Goal: Information Seeking & Learning: Learn about a topic

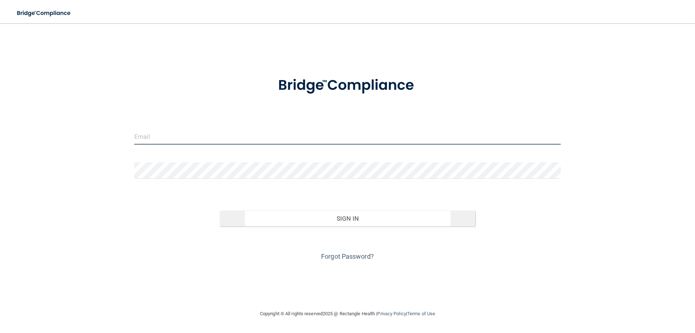
type input "[EMAIL_ADDRESS][DOMAIN_NAME]"
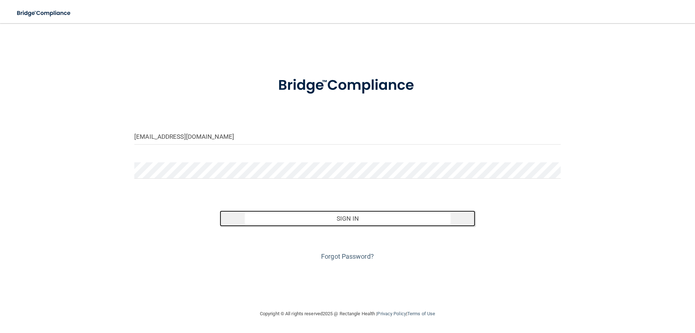
click at [322, 219] on button "Sign In" at bounding box center [348, 218] width 256 height 16
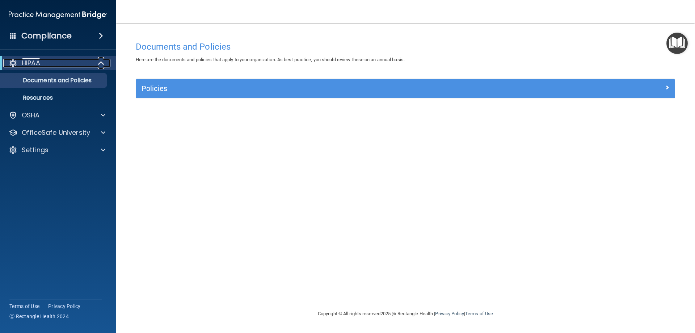
click at [99, 62] on span at bounding box center [102, 63] width 6 height 9
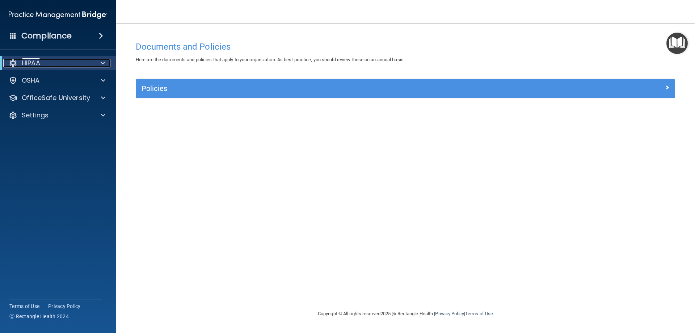
click at [98, 62] on div at bounding box center [102, 63] width 18 height 9
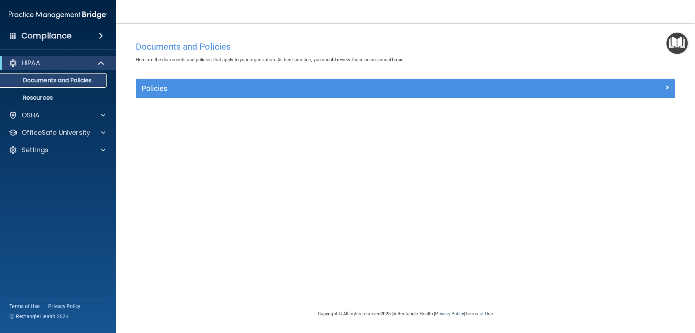
click at [77, 81] on p "Documents and Policies" at bounding box center [54, 80] width 99 height 7
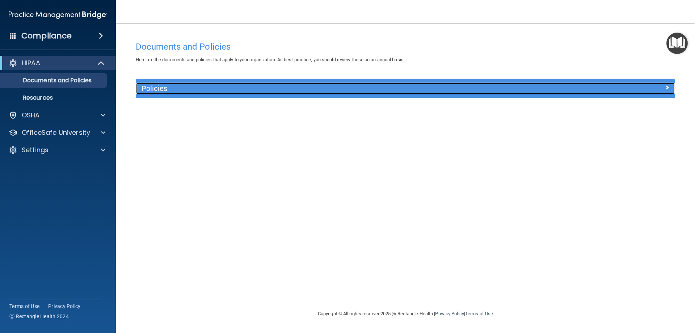
click at [670, 88] on div at bounding box center [607, 87] width 135 height 9
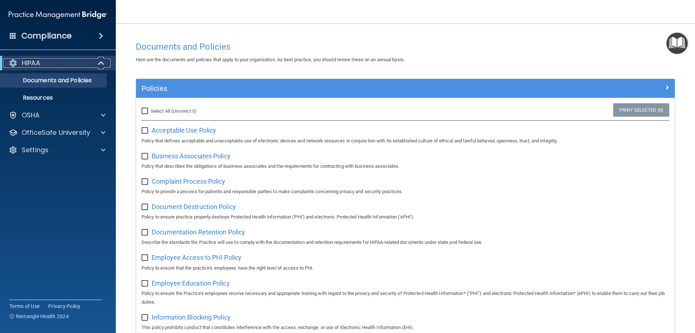
click at [52, 62] on div "HIPAA" at bounding box center [47, 63] width 89 height 9
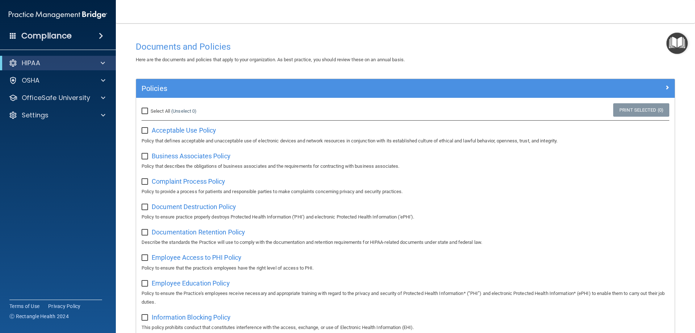
click at [99, 38] on span at bounding box center [101, 36] width 4 height 9
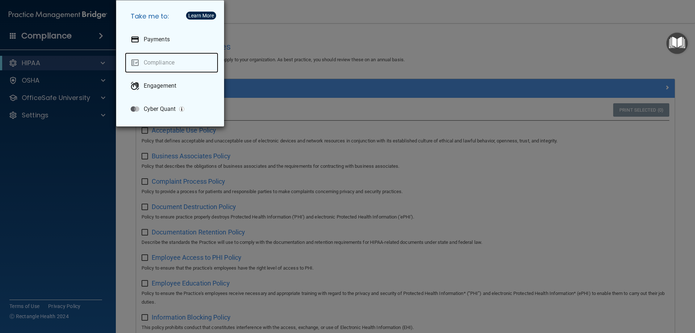
click at [137, 64] on link "Compliance" at bounding box center [171, 63] width 93 height 20
click at [52, 40] on div "Take me to: Payments Compliance Engagement Cyber Quant" at bounding box center [347, 166] width 695 height 333
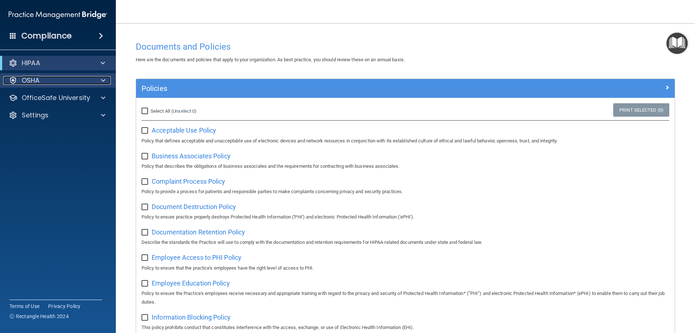
click at [42, 82] on div "OSHA" at bounding box center [48, 80] width 90 height 9
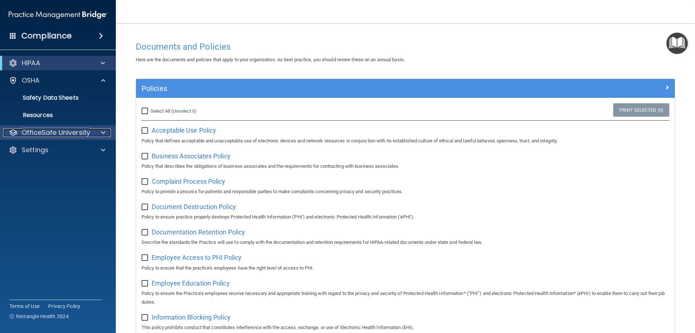
click at [35, 131] on p "OfficeSafe University" at bounding box center [56, 132] width 68 height 9
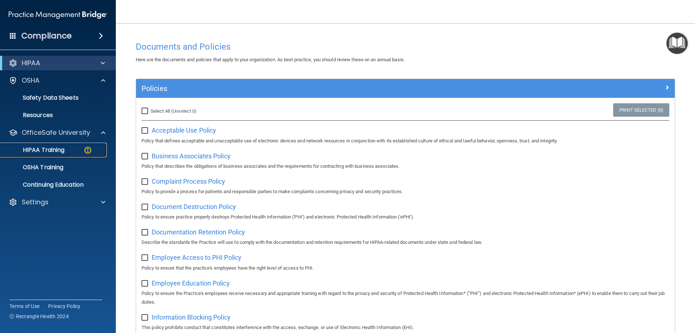
click at [35, 149] on p "HIPAA Training" at bounding box center [35, 149] width 60 height 7
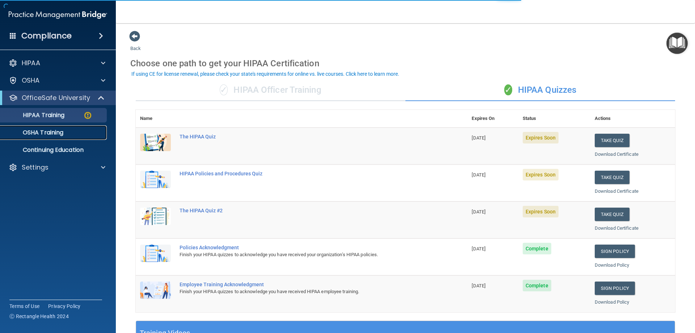
click at [41, 135] on p "OSHA Training" at bounding box center [34, 132] width 59 height 7
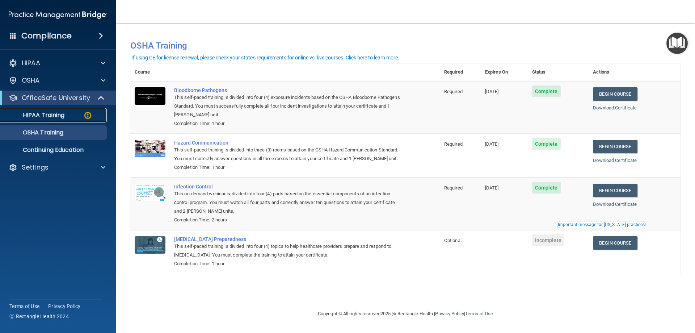
click at [28, 116] on p "HIPAA Training" at bounding box center [35, 115] width 60 height 7
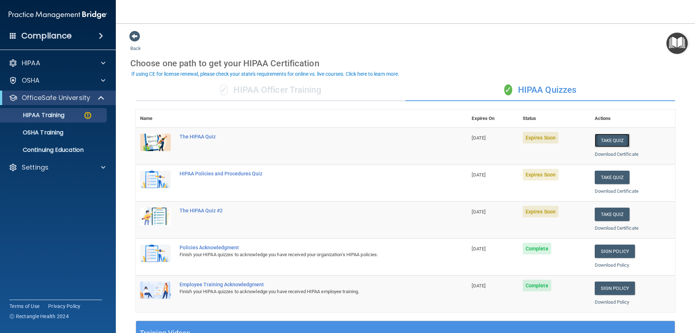
click at [609, 143] on button "Take Quiz" at bounding box center [612, 140] width 35 height 13
click at [79, 115] on div "HIPAA Training" at bounding box center [54, 115] width 99 height 7
click at [609, 139] on button "Take Quiz" at bounding box center [612, 140] width 35 height 13
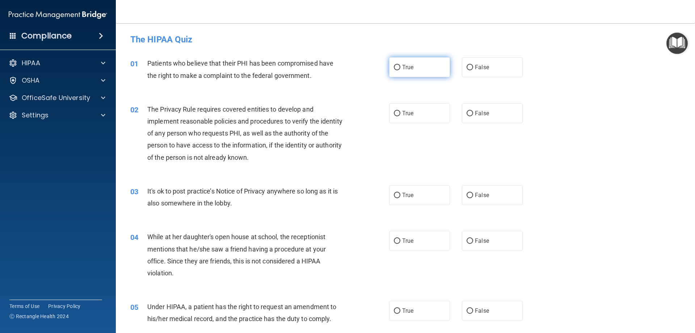
click at [398, 67] on label "True" at bounding box center [419, 67] width 61 height 20
click at [398, 67] on input "True" at bounding box center [397, 67] width 7 height 5
radio input "true"
click at [395, 113] on input "True" at bounding box center [397, 113] width 7 height 5
radio input "true"
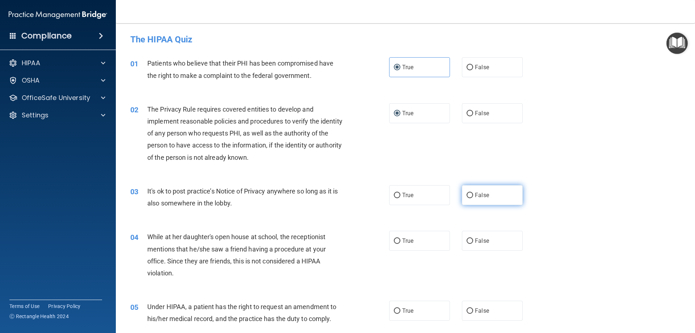
click at [470, 194] on input "False" at bounding box center [470, 195] width 7 height 5
radio input "true"
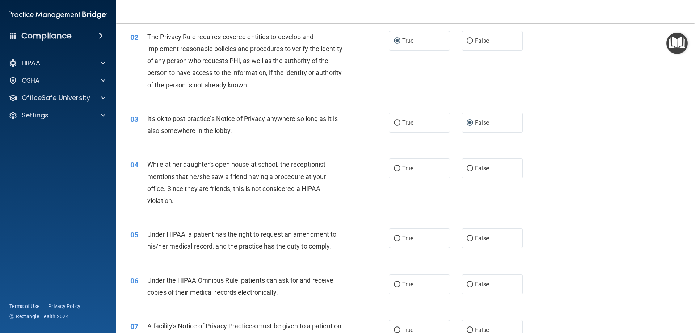
scroll to position [109, 0]
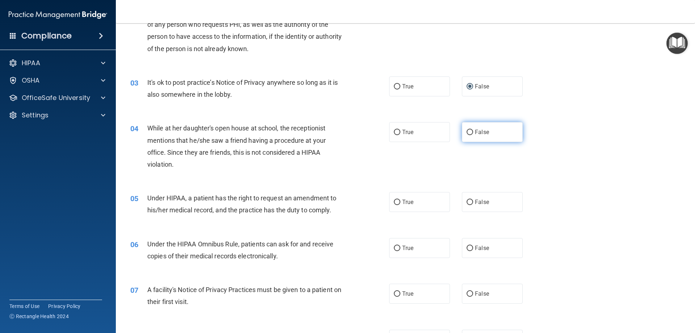
click at [467, 133] on input "False" at bounding box center [470, 132] width 7 height 5
radio input "true"
click at [467, 204] on input "False" at bounding box center [470, 202] width 7 height 5
radio input "true"
click at [394, 250] on label "True" at bounding box center [419, 248] width 61 height 20
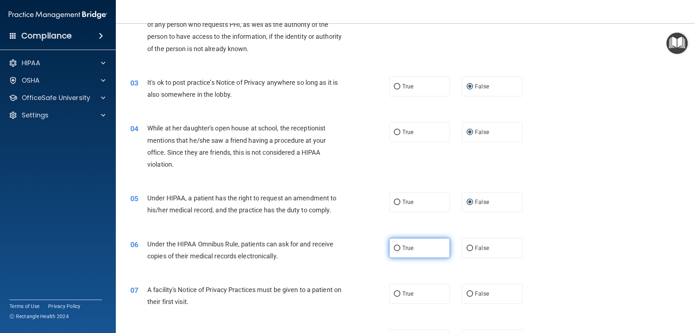
click at [396, 248] on input "True" at bounding box center [397, 248] width 7 height 5
radio input "true"
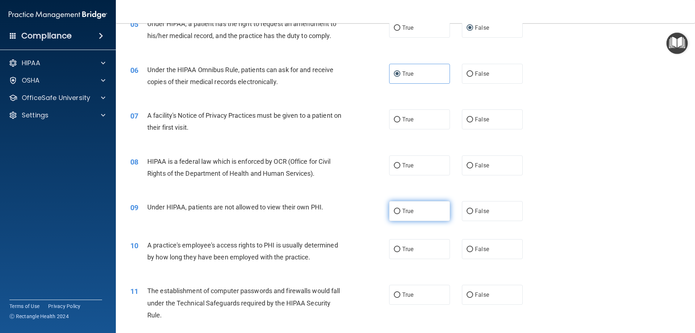
scroll to position [290, 0]
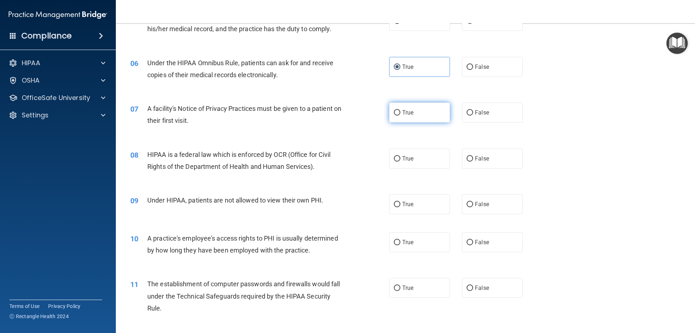
click at [396, 115] on input "True" at bounding box center [397, 112] width 7 height 5
radio input "true"
click at [396, 159] on input "True" at bounding box center [397, 158] width 7 height 5
radio input "true"
click at [397, 204] on input "True" at bounding box center [397, 204] width 7 height 5
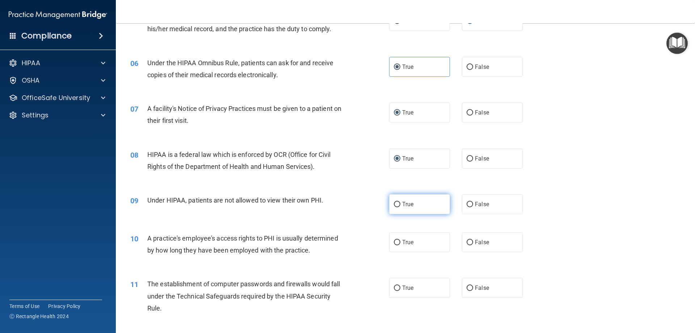
radio input "true"
click at [396, 245] on input "True" at bounding box center [397, 242] width 7 height 5
radio input "true"
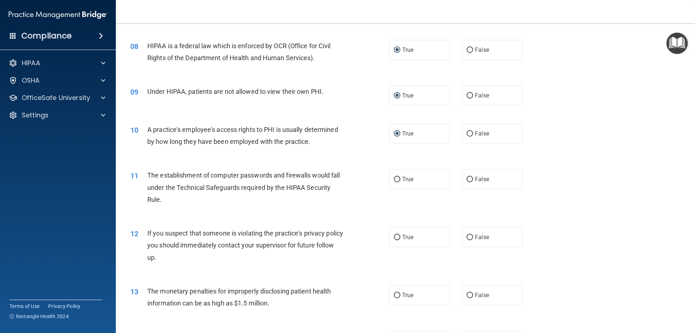
scroll to position [435, 0]
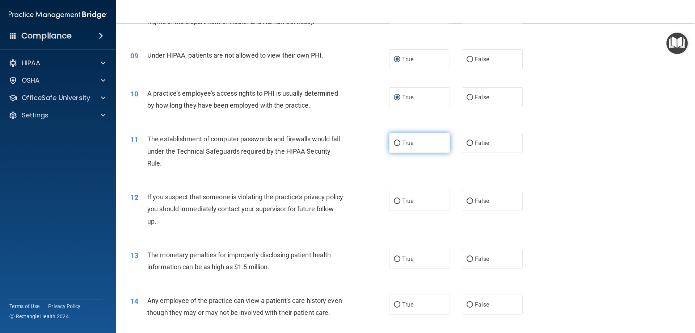
click at [394, 144] on input "True" at bounding box center [397, 142] width 7 height 5
radio input "true"
click at [394, 204] on input "True" at bounding box center [397, 200] width 7 height 5
radio input "true"
click at [394, 261] on input "True" at bounding box center [397, 258] width 7 height 5
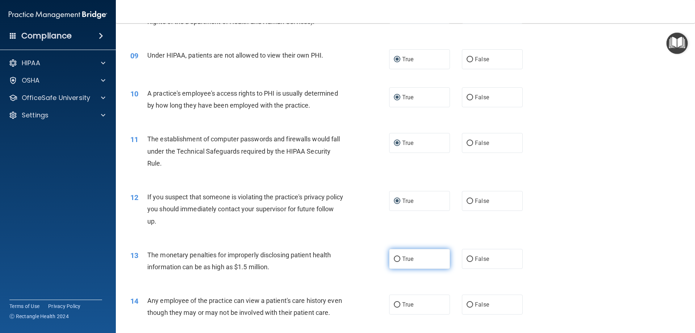
radio input "true"
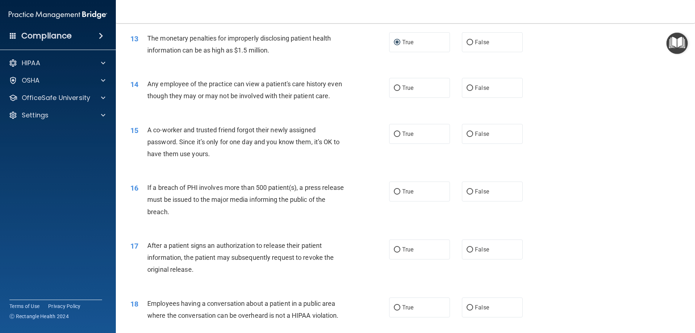
scroll to position [652, 0]
click at [467, 88] on input "False" at bounding box center [470, 87] width 7 height 5
radio input "true"
click at [469, 136] on input "False" at bounding box center [470, 133] width 7 height 5
radio input "true"
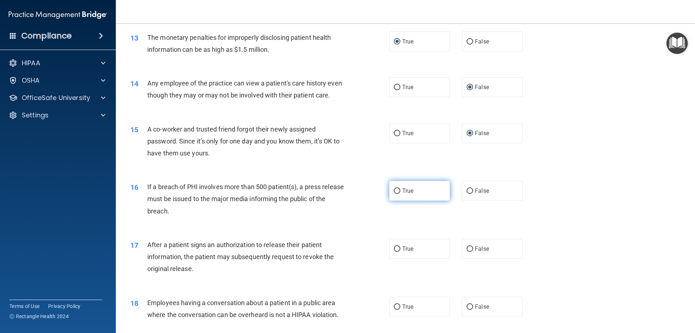
click at [398, 201] on label "True" at bounding box center [419, 191] width 61 height 20
click at [398, 194] on input "True" at bounding box center [397, 190] width 7 height 5
radio input "true"
click at [397, 252] on input "True" at bounding box center [397, 248] width 7 height 5
radio input "true"
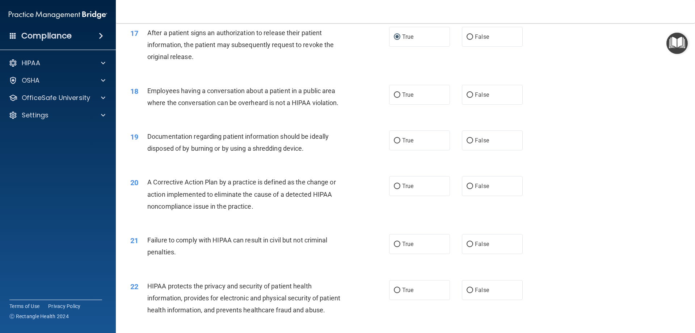
scroll to position [905, 0]
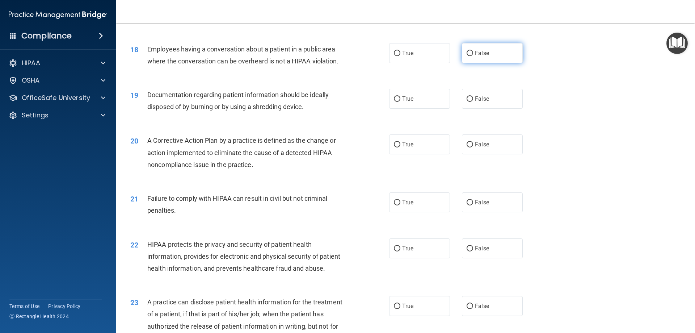
click at [467, 56] on input "False" at bounding box center [470, 53] width 7 height 5
radio input "true"
click at [394, 102] on input "True" at bounding box center [397, 98] width 7 height 5
radio input "true"
click at [394, 147] on input "True" at bounding box center [397, 144] width 7 height 5
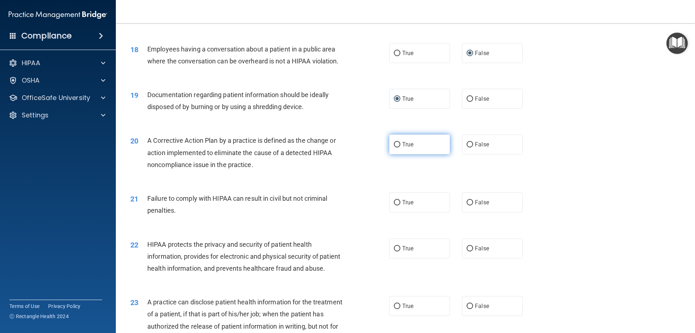
radio input "true"
click at [462, 212] on label "False" at bounding box center [492, 202] width 61 height 20
click at [467, 205] on input "False" at bounding box center [470, 202] width 7 height 5
radio input "true"
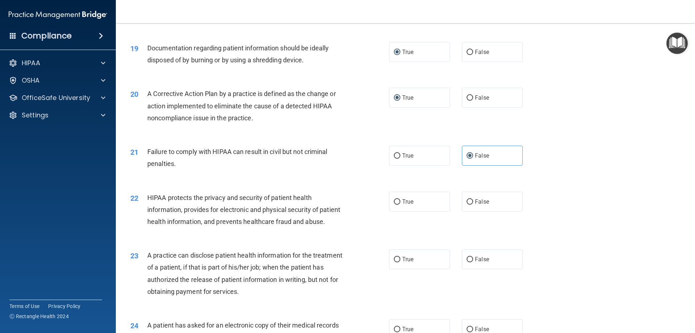
scroll to position [1050, 0]
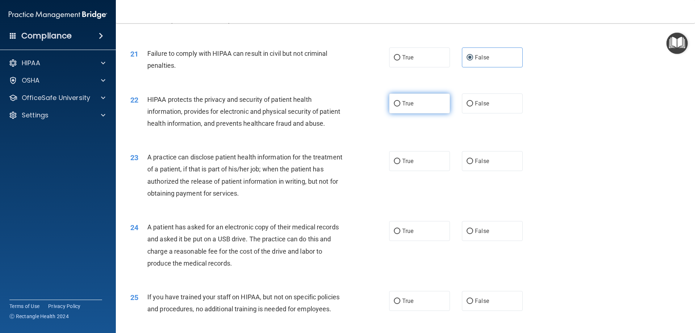
click at [394, 106] on input "True" at bounding box center [397, 103] width 7 height 5
radio input "true"
click at [467, 164] on input "False" at bounding box center [470, 161] width 7 height 5
radio input "true"
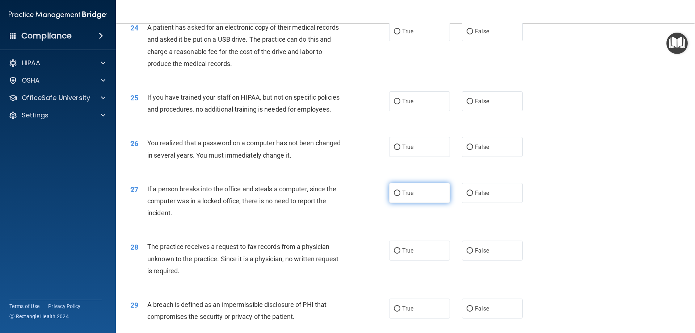
scroll to position [1267, 0]
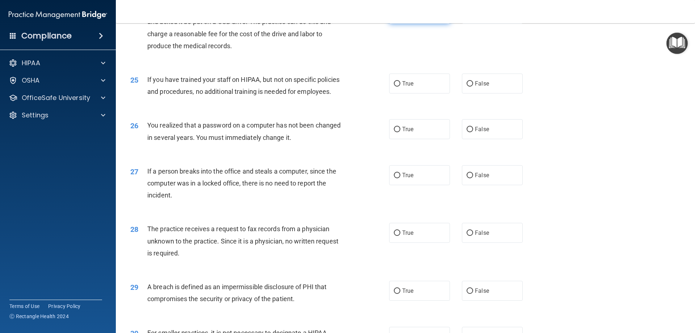
click at [395, 17] on input "True" at bounding box center [397, 13] width 7 height 5
radio input "true"
click at [467, 87] on input "False" at bounding box center [470, 83] width 7 height 5
radio input "true"
click at [394, 132] on input "True" at bounding box center [397, 129] width 7 height 5
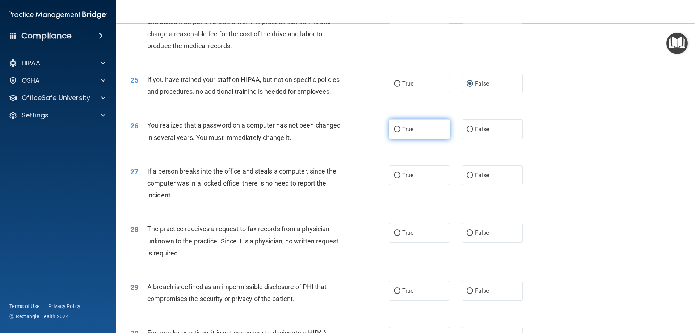
radio input "true"
click at [468, 178] on input "False" at bounding box center [470, 175] width 7 height 5
radio input "true"
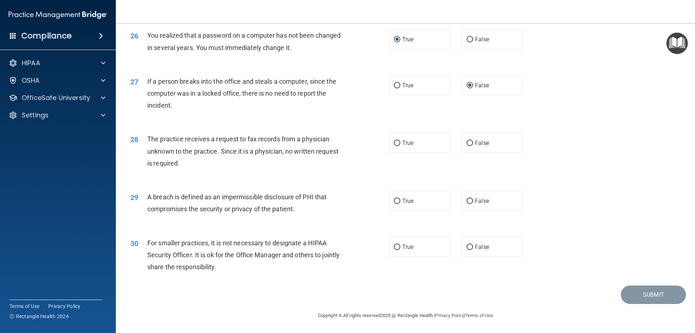
scroll to position [1376, 0]
click at [469, 146] on input "False" at bounding box center [470, 142] width 7 height 5
radio input "true"
click at [390, 210] on label "True" at bounding box center [419, 201] width 61 height 20
click at [394, 204] on input "True" at bounding box center [397, 200] width 7 height 5
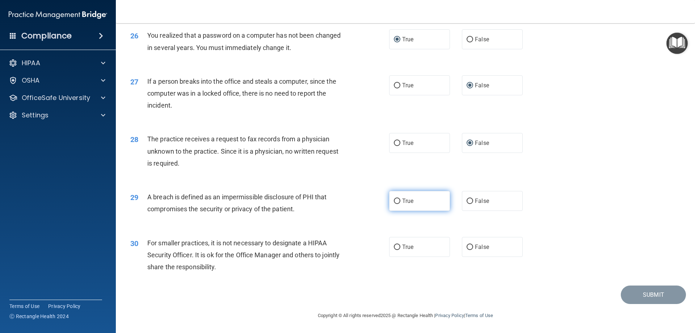
radio input "true"
click at [467, 250] on input "False" at bounding box center [470, 246] width 7 height 5
radio input "true"
click at [637, 304] on button "Submit" at bounding box center [653, 294] width 65 height 18
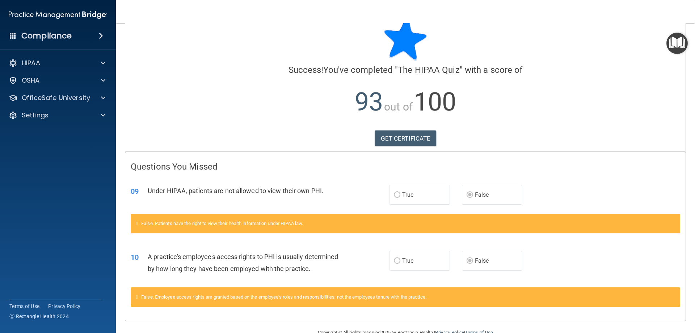
scroll to position [36, 0]
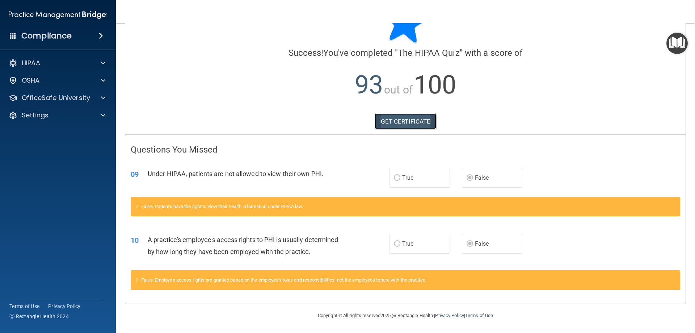
click at [411, 120] on link "GET CERTIFICATE" at bounding box center [406, 121] width 62 height 16
click at [104, 61] on span at bounding box center [103, 63] width 4 height 9
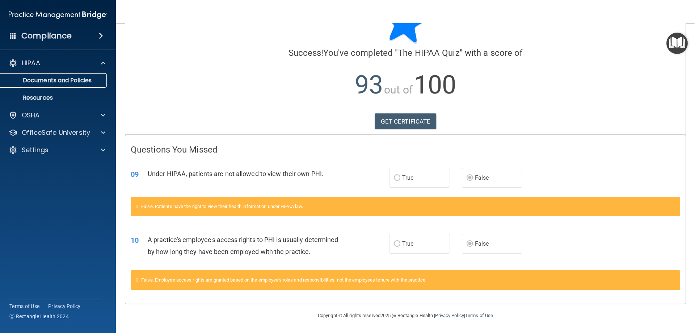
click at [92, 81] on p "Documents and Policies" at bounding box center [54, 80] width 99 height 7
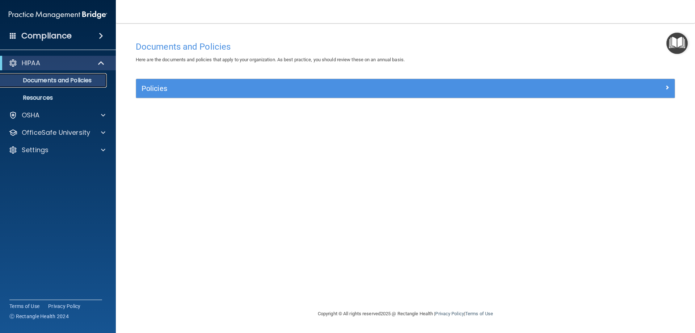
click at [85, 77] on p "Documents and Policies" at bounding box center [54, 80] width 99 height 7
click at [91, 69] on div "HIPAA" at bounding box center [58, 63] width 116 height 14
click at [99, 62] on span at bounding box center [102, 63] width 6 height 9
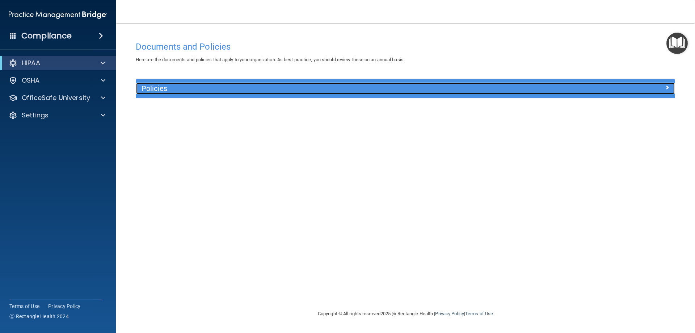
click at [664, 85] on div at bounding box center [607, 87] width 135 height 9
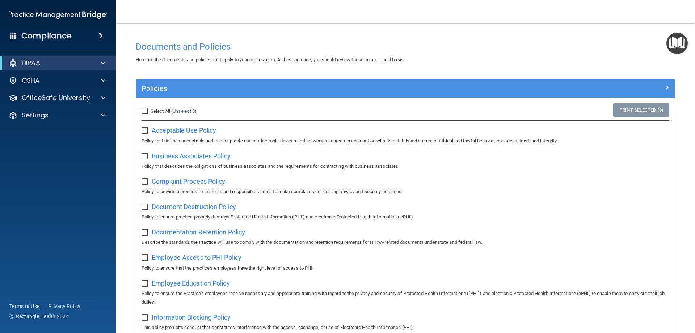
click at [96, 60] on div at bounding box center [102, 63] width 18 height 9
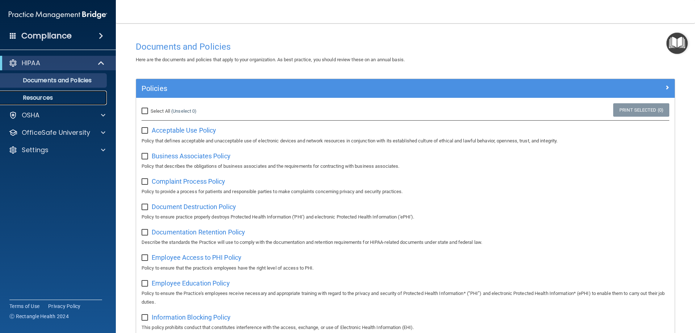
click at [56, 96] on p "Resources" at bounding box center [54, 97] width 99 height 7
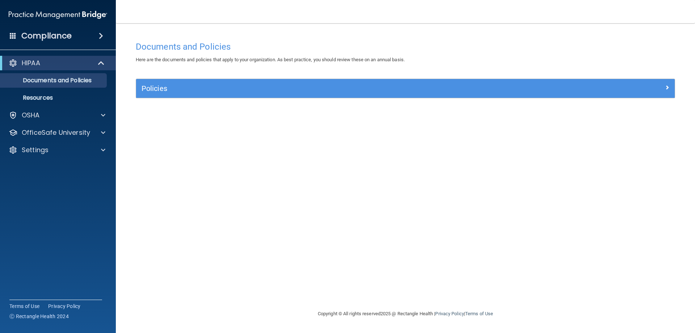
click at [82, 36] on div "Compliance" at bounding box center [58, 36] width 116 height 16
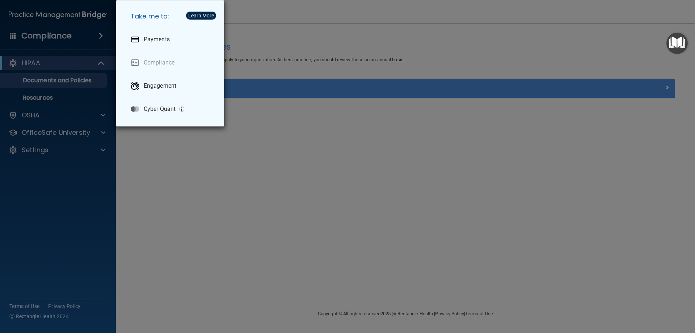
click at [53, 67] on div "Take me to: Payments Compliance Engagement Cyber Quant" at bounding box center [347, 166] width 695 height 333
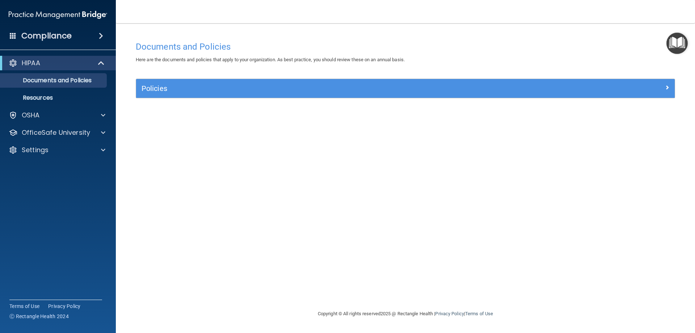
click at [46, 68] on div "HIPAA" at bounding box center [58, 63] width 116 height 14
click at [103, 62] on span at bounding box center [102, 63] width 6 height 9
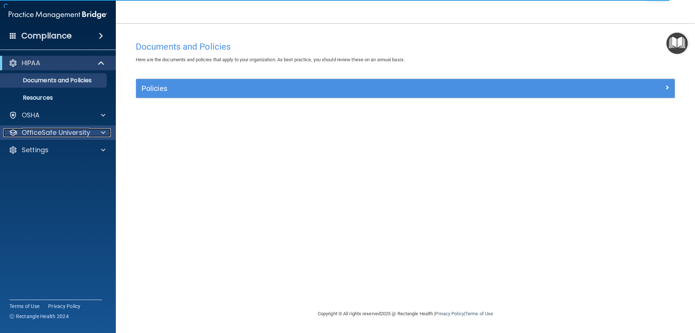
click at [93, 133] on div at bounding box center [102, 132] width 18 height 9
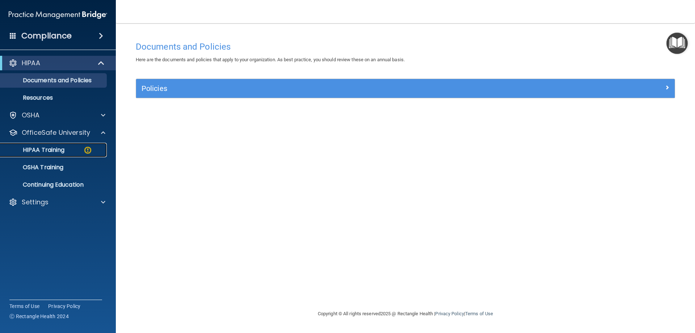
click at [79, 151] on div "HIPAA Training" at bounding box center [54, 149] width 99 height 7
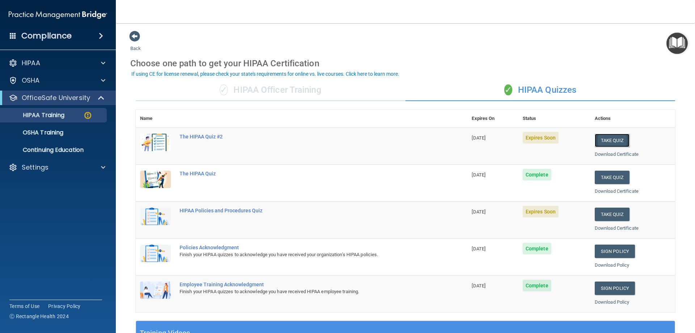
click at [613, 141] on button "Take Quiz" at bounding box center [612, 140] width 35 height 13
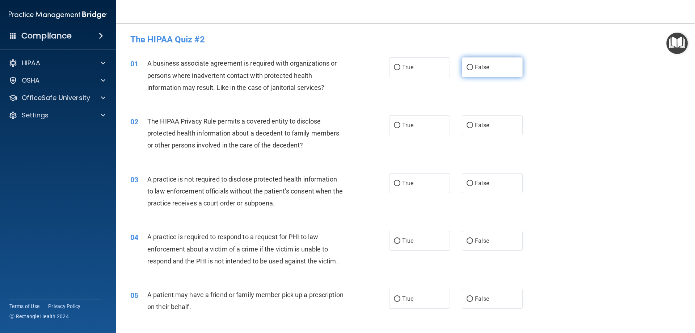
click at [467, 68] on input "False" at bounding box center [470, 67] width 7 height 5
radio input "true"
click at [396, 125] on input "True" at bounding box center [397, 125] width 7 height 5
radio input "true"
click at [467, 183] on input "False" at bounding box center [470, 183] width 7 height 5
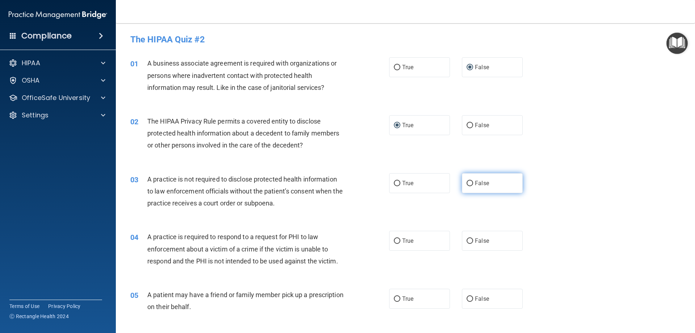
radio input "true"
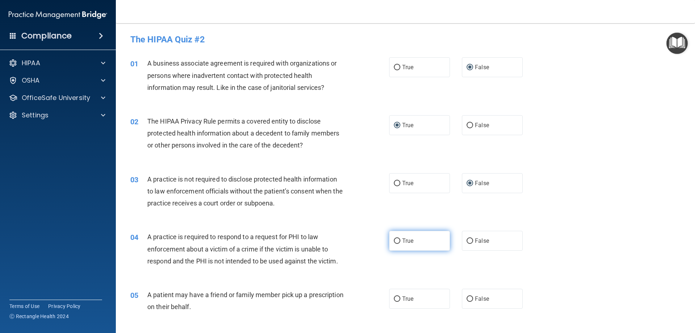
click at [395, 240] on input "True" at bounding box center [397, 240] width 7 height 5
radio input "true"
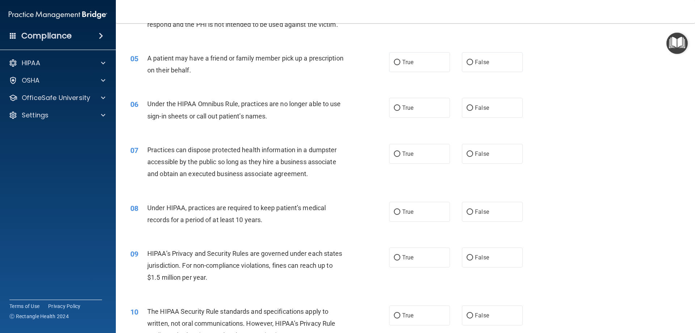
scroll to position [253, 0]
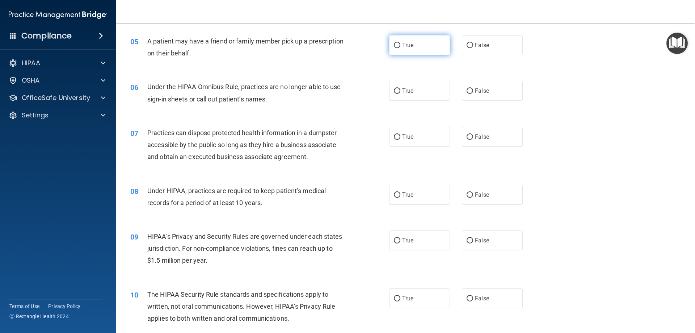
click at [395, 43] on input "True" at bounding box center [397, 45] width 7 height 5
radio input "true"
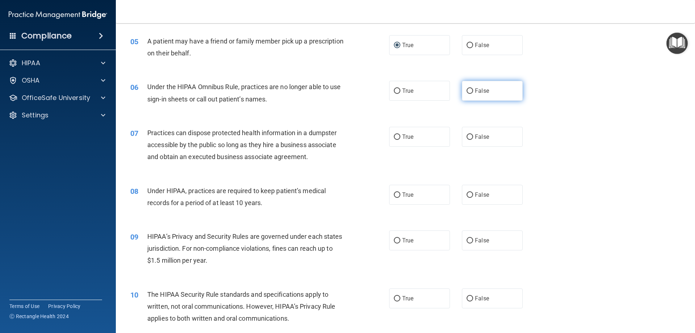
click at [468, 93] on input "False" at bounding box center [470, 90] width 7 height 5
radio input "true"
click at [467, 138] on input "False" at bounding box center [470, 136] width 7 height 5
radio input "true"
click at [467, 193] on input "False" at bounding box center [470, 194] width 7 height 5
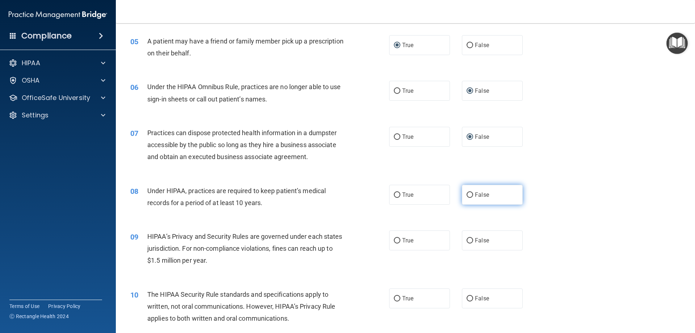
radio input "true"
click at [465, 245] on label "False" at bounding box center [492, 240] width 61 height 20
click at [467, 243] on input "False" at bounding box center [470, 240] width 7 height 5
radio input "true"
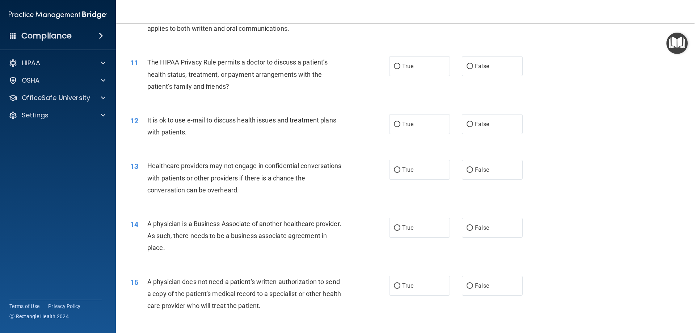
scroll to position [507, 0]
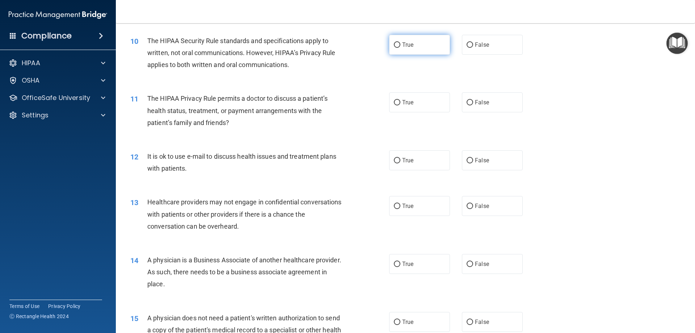
click at [396, 46] on input "True" at bounding box center [397, 44] width 7 height 5
radio input "true"
click at [394, 103] on input "True" at bounding box center [397, 102] width 7 height 5
radio input "true"
click at [395, 164] on label "True" at bounding box center [419, 160] width 61 height 20
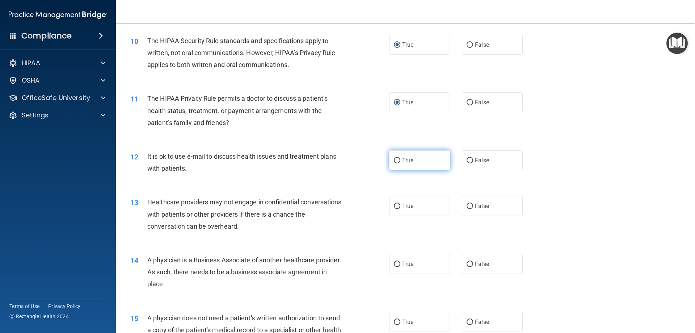
click at [395, 163] on input "True" at bounding box center [397, 160] width 7 height 5
radio input "true"
click at [467, 207] on input "False" at bounding box center [470, 206] width 7 height 5
radio input "true"
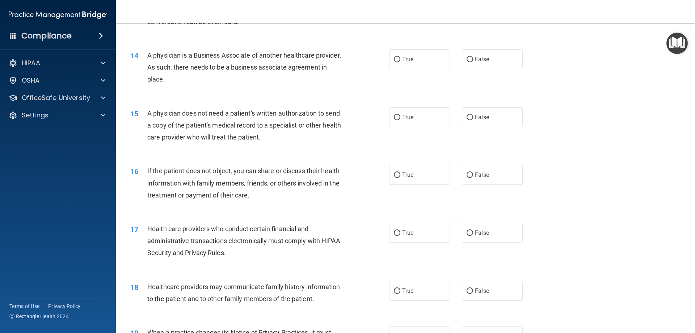
scroll to position [724, 0]
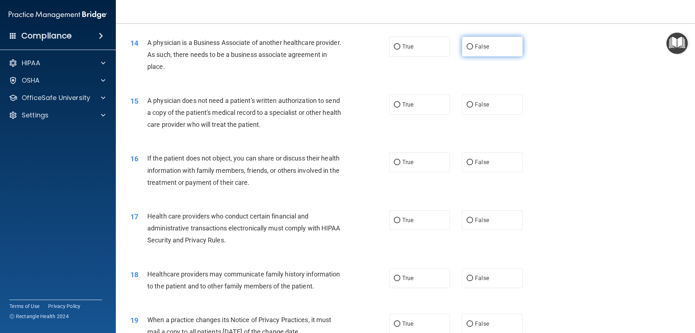
click at [468, 48] on input "False" at bounding box center [470, 46] width 7 height 5
radio input "true"
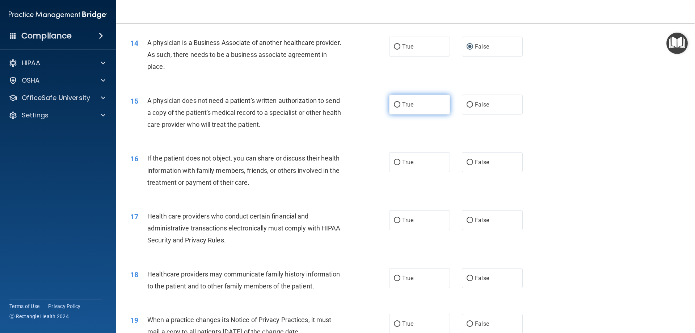
click at [394, 106] on input "True" at bounding box center [397, 104] width 7 height 5
radio input "true"
click at [394, 164] on input "True" at bounding box center [397, 162] width 7 height 5
radio input "true"
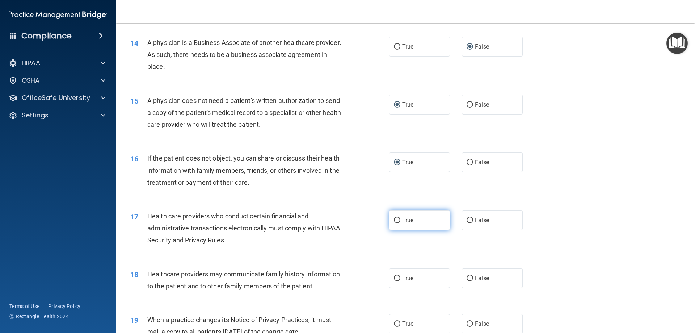
click at [397, 219] on input "True" at bounding box center [397, 220] width 7 height 5
radio input "true"
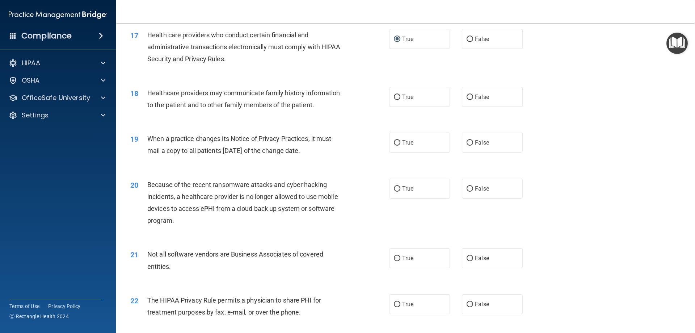
scroll to position [941, 0]
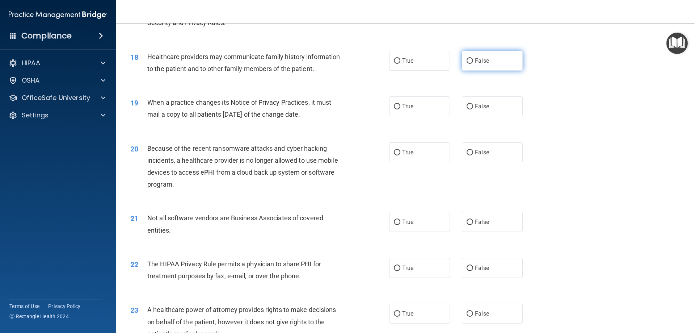
click at [467, 62] on input "False" at bounding box center [470, 60] width 7 height 5
radio input "true"
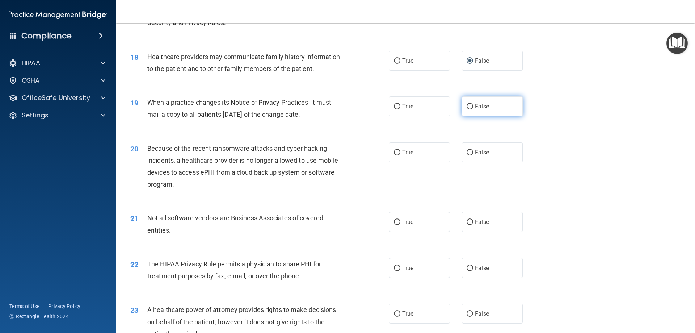
click at [467, 108] on input "False" at bounding box center [470, 106] width 7 height 5
radio input "true"
click at [466, 155] on label "False" at bounding box center [492, 152] width 61 height 20
click at [467, 155] on input "False" at bounding box center [470, 152] width 7 height 5
radio input "true"
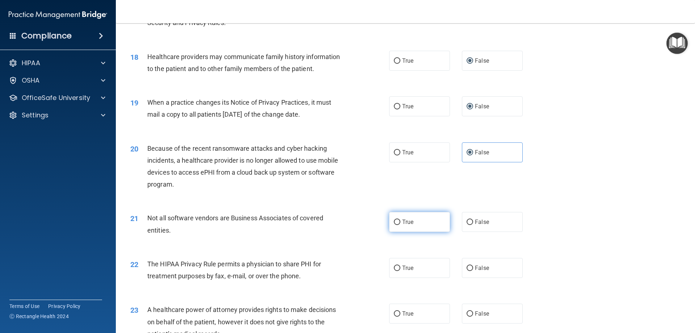
drag, startPoint x: 393, startPoint y: 223, endPoint x: 398, endPoint y: 219, distance: 7.0
click at [394, 222] on input "True" at bounding box center [397, 221] width 7 height 5
radio input "true"
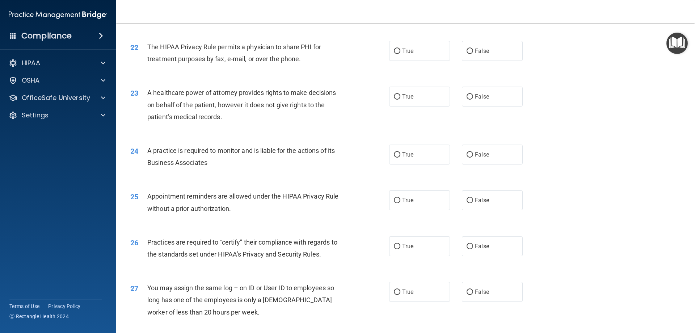
scroll to position [1159, 0]
click at [395, 54] on label "True" at bounding box center [419, 51] width 61 height 20
click at [395, 54] on input "True" at bounding box center [397, 50] width 7 height 5
radio input "true"
click at [468, 95] on input "False" at bounding box center [470, 96] width 7 height 5
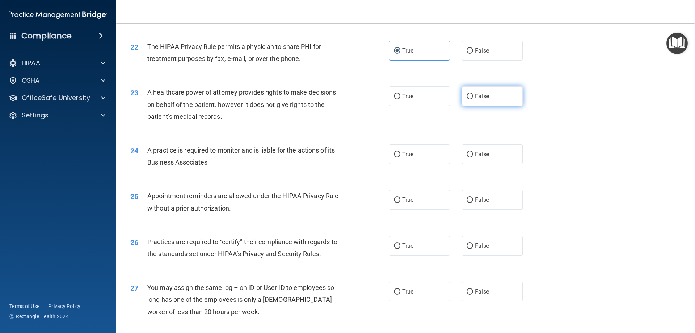
radio input "true"
click at [468, 155] on input "False" at bounding box center [470, 154] width 7 height 5
radio input "true"
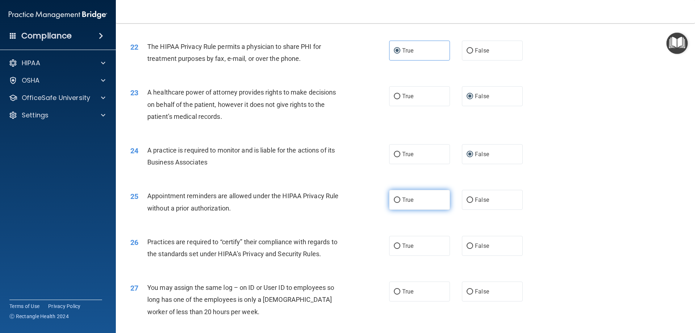
drag, startPoint x: 395, startPoint y: 200, endPoint x: 411, endPoint y: 201, distance: 16.0
click at [397, 200] on input "True" at bounding box center [397, 199] width 7 height 5
radio input "true"
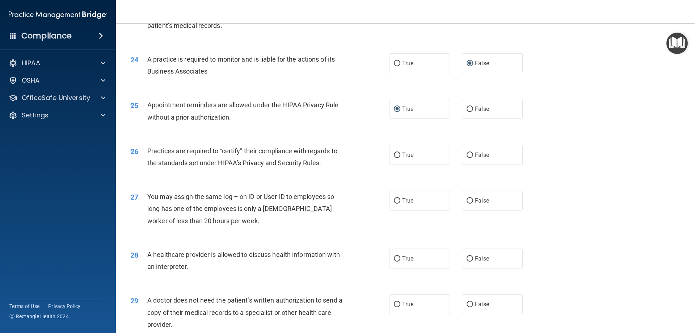
scroll to position [1267, 0]
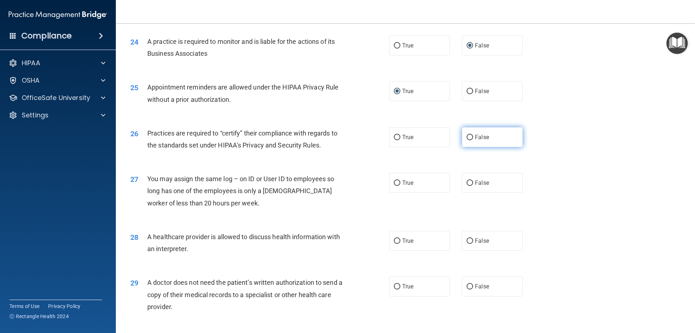
click at [467, 136] on input "False" at bounding box center [470, 137] width 7 height 5
radio input "true"
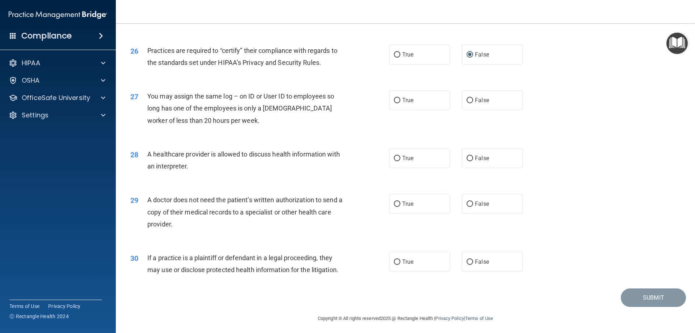
scroll to position [1353, 0]
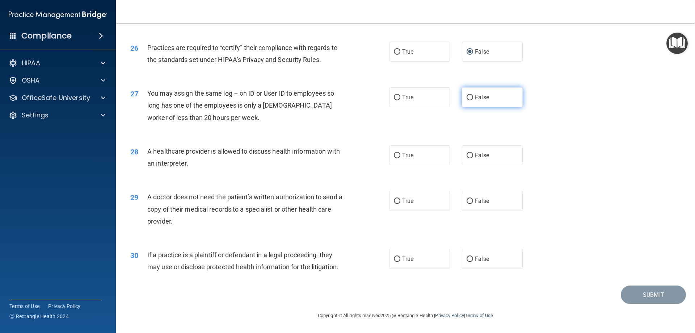
click at [469, 97] on input "False" at bounding box center [470, 97] width 7 height 5
radio input "true"
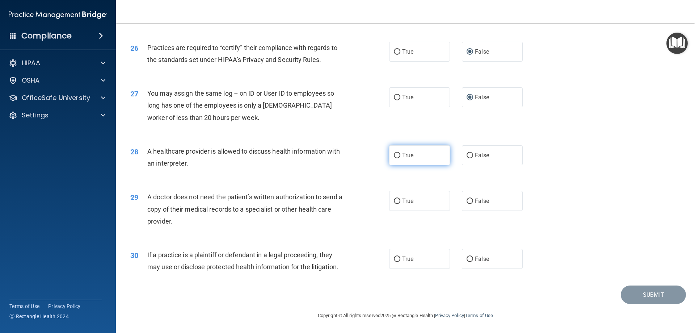
click at [397, 155] on input "True" at bounding box center [397, 155] width 7 height 5
radio input "true"
click at [395, 200] on input "True" at bounding box center [397, 200] width 7 height 5
radio input "true"
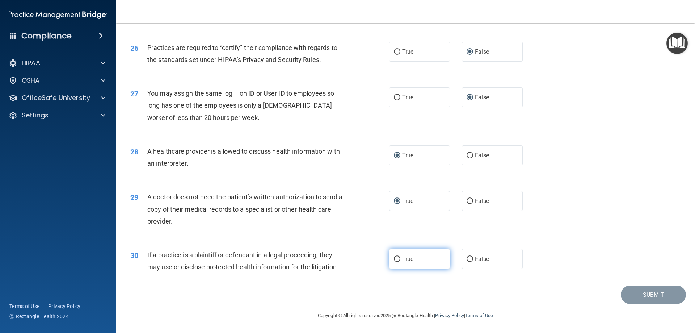
click at [396, 260] on input "True" at bounding box center [397, 258] width 7 height 5
radio input "true"
click at [637, 295] on button "Submit" at bounding box center [653, 294] width 65 height 18
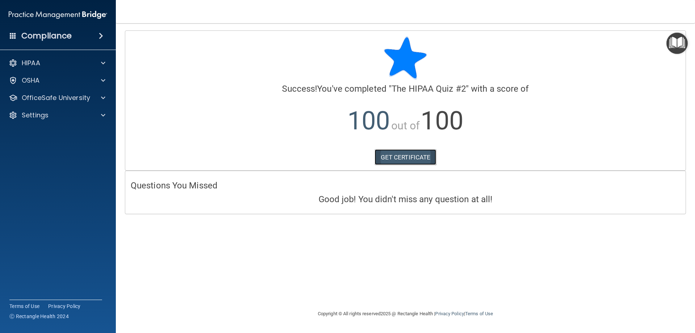
click at [416, 158] on link "GET CERTIFICATE" at bounding box center [406, 157] width 62 height 16
click at [63, 99] on p "OfficeSafe University" at bounding box center [56, 97] width 68 height 9
click at [71, 115] on div "HIPAA Training" at bounding box center [54, 115] width 99 height 7
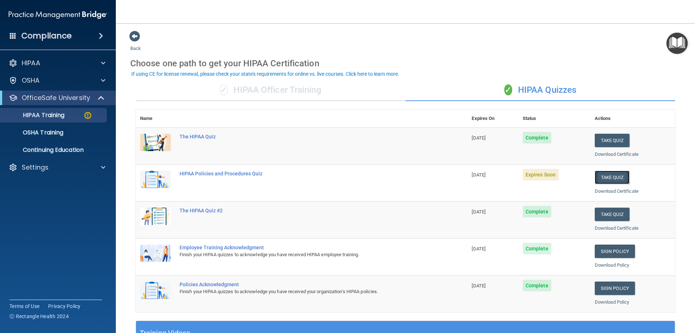
click at [611, 179] on button "Take Quiz" at bounding box center [612, 177] width 35 height 13
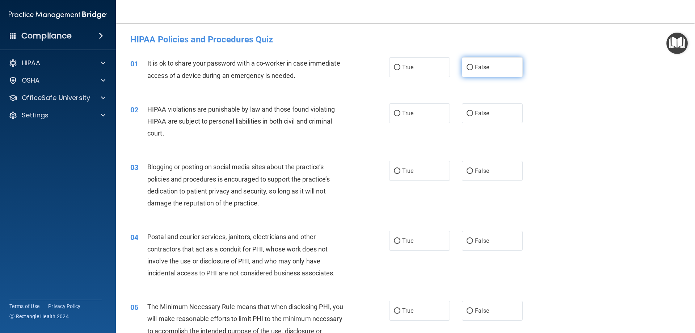
click at [469, 67] on input "False" at bounding box center [470, 67] width 7 height 5
radio input "true"
click at [395, 116] on input "True" at bounding box center [397, 113] width 7 height 5
radio input "true"
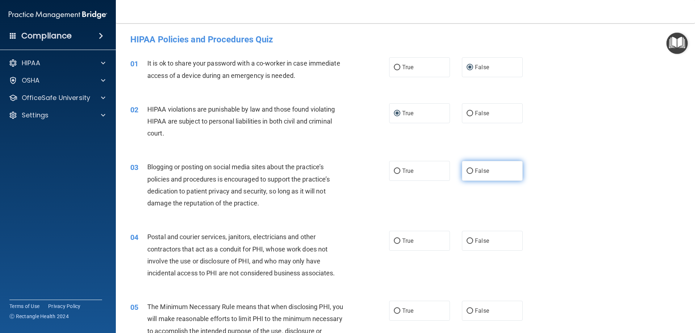
click at [468, 173] on input "False" at bounding box center [470, 170] width 7 height 5
radio input "true"
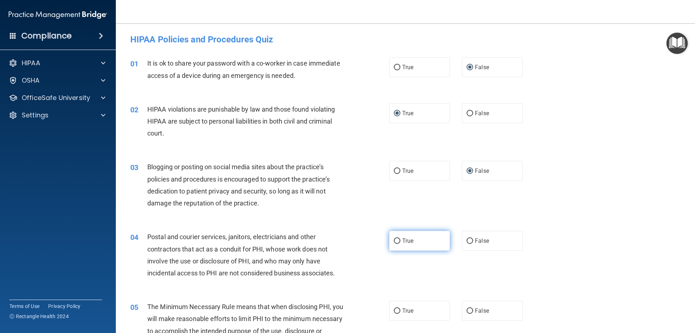
click at [395, 244] on label "True" at bounding box center [419, 241] width 61 height 20
click at [395, 244] on input "True" at bounding box center [397, 240] width 7 height 5
radio input "true"
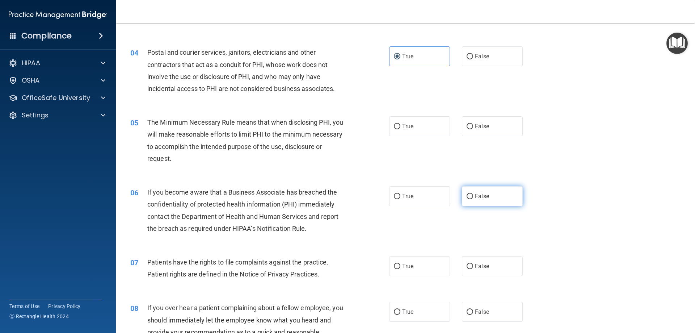
scroll to position [217, 0]
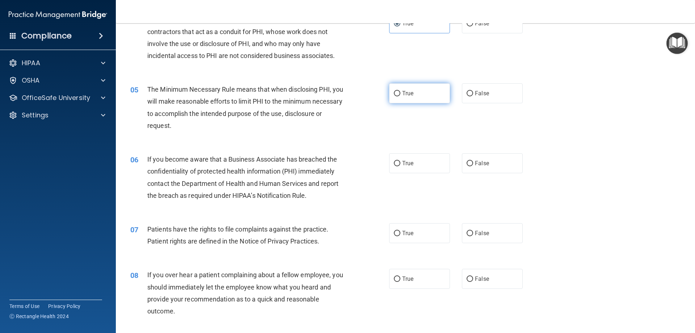
click at [394, 94] on input "True" at bounding box center [397, 93] width 7 height 5
radio input "true"
click at [470, 168] on label "False" at bounding box center [492, 163] width 61 height 20
click at [470, 166] on input "False" at bounding box center [470, 163] width 7 height 5
radio input "true"
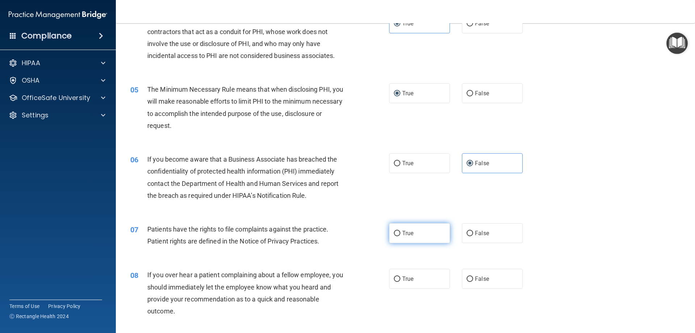
click at [394, 233] on input "True" at bounding box center [397, 233] width 7 height 5
radio input "true"
drag, startPoint x: 466, startPoint y: 284, endPoint x: 474, endPoint y: 287, distance: 9.2
click at [466, 284] on label "False" at bounding box center [492, 279] width 61 height 20
click at [467, 282] on input "False" at bounding box center [470, 278] width 7 height 5
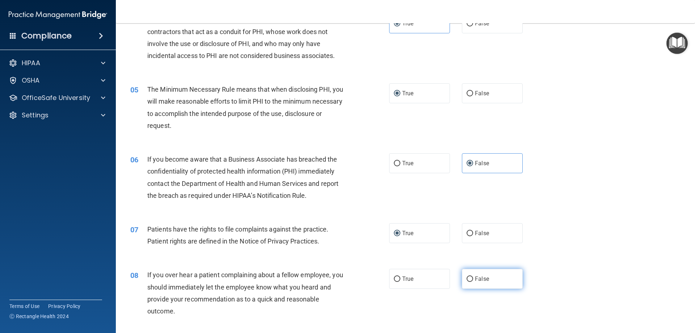
radio input "true"
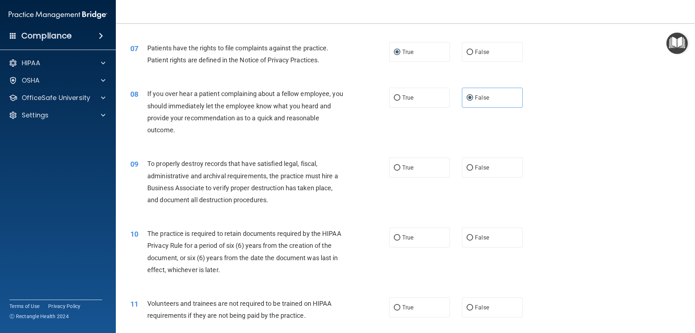
scroll to position [435, 0]
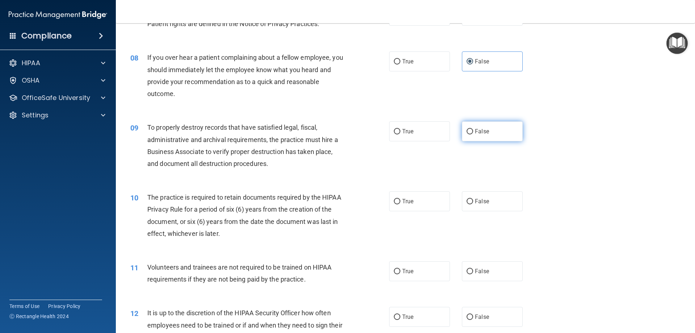
click at [467, 132] on input "False" at bounding box center [470, 131] width 7 height 5
radio input "true"
drag, startPoint x: 395, startPoint y: 202, endPoint x: 454, endPoint y: 205, distance: 59.1
click at [397, 202] on input "True" at bounding box center [397, 201] width 7 height 5
radio input "true"
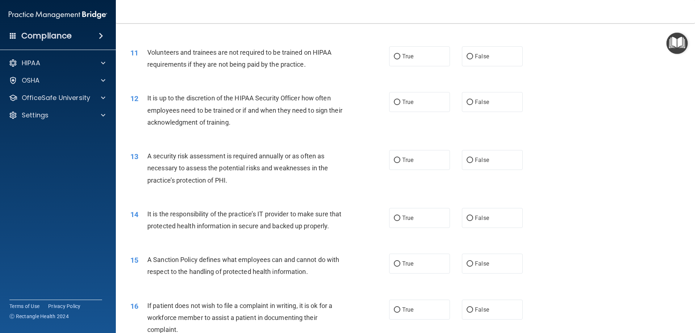
scroll to position [652, 0]
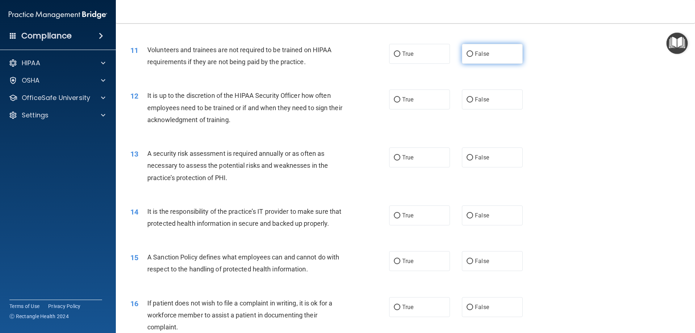
click at [471, 56] on label "False" at bounding box center [492, 54] width 61 height 20
click at [471, 56] on input "False" at bounding box center [470, 53] width 7 height 5
radio input "true"
click at [467, 102] on input "False" at bounding box center [470, 99] width 7 height 5
radio input "true"
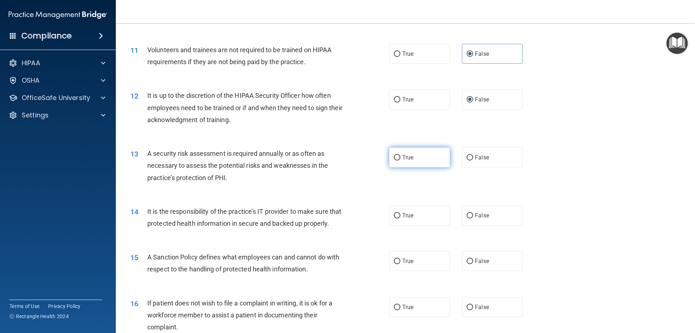
click at [392, 162] on label "True" at bounding box center [419, 157] width 61 height 20
click at [394, 160] on input "True" at bounding box center [397, 157] width 7 height 5
radio input "true"
click at [469, 216] on input "False" at bounding box center [470, 215] width 7 height 5
radio input "true"
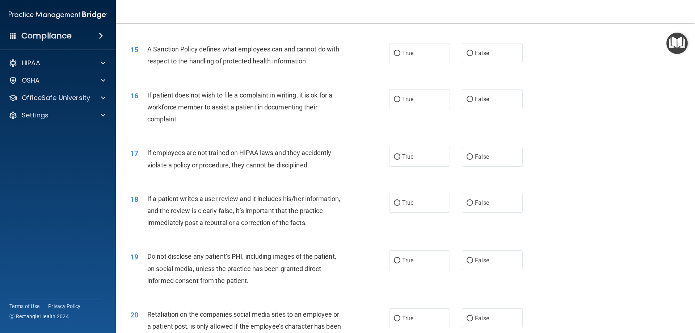
scroll to position [869, 0]
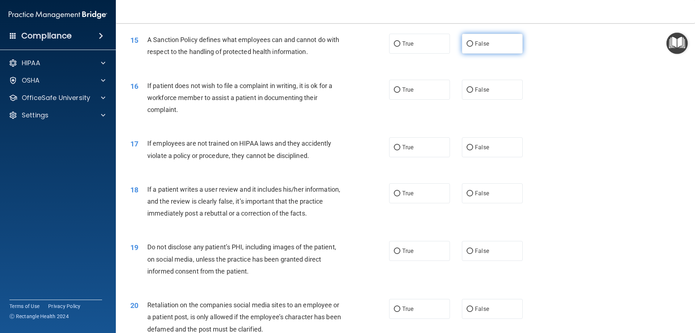
click at [467, 47] on input "False" at bounding box center [470, 43] width 7 height 5
radio input "true"
click at [395, 93] on input "True" at bounding box center [397, 89] width 7 height 5
radio input "true"
click at [470, 157] on label "False" at bounding box center [492, 147] width 61 height 20
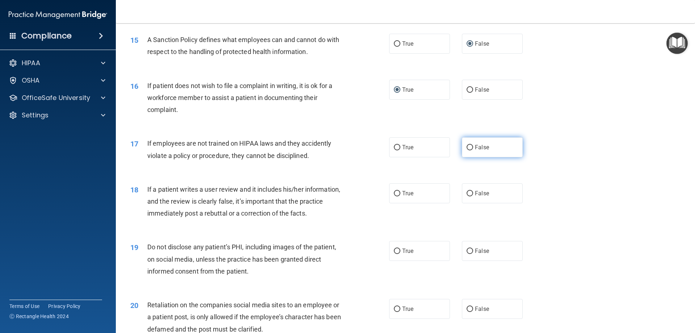
click at [470, 150] on input "False" at bounding box center [470, 147] width 7 height 5
radio input "true"
click at [467, 196] on input "False" at bounding box center [470, 193] width 7 height 5
radio input "true"
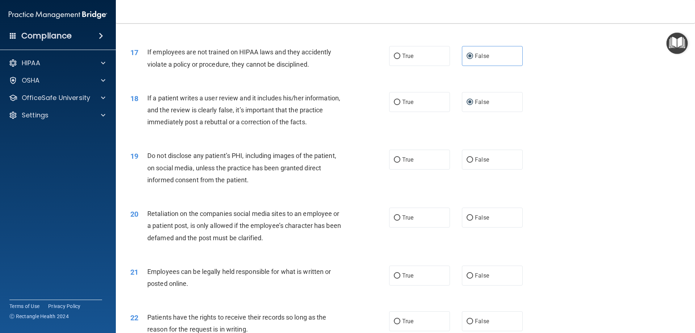
scroll to position [978, 0]
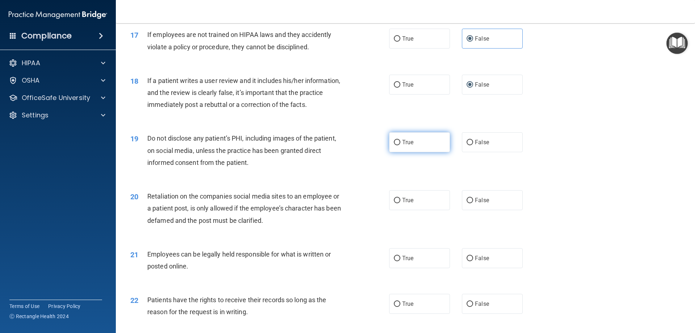
click at [394, 145] on input "True" at bounding box center [397, 142] width 7 height 5
radio input "true"
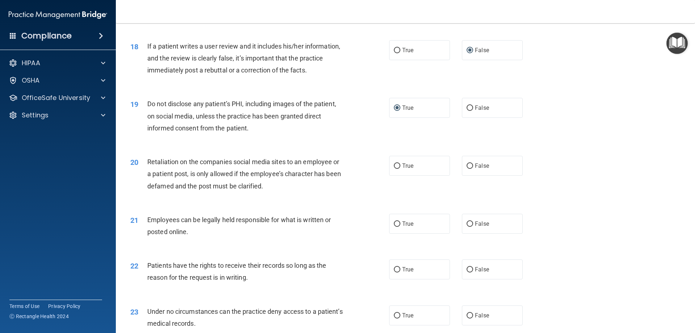
scroll to position [1014, 0]
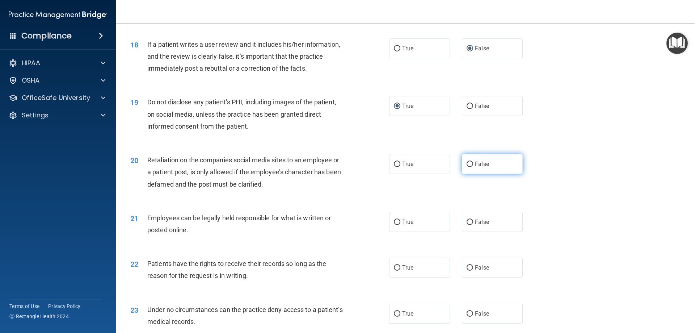
click at [467, 167] on input "False" at bounding box center [470, 163] width 7 height 5
radio input "true"
drag, startPoint x: 398, startPoint y: 234, endPoint x: 432, endPoint y: 229, distance: 34.5
click at [402, 232] on label "True" at bounding box center [419, 222] width 61 height 20
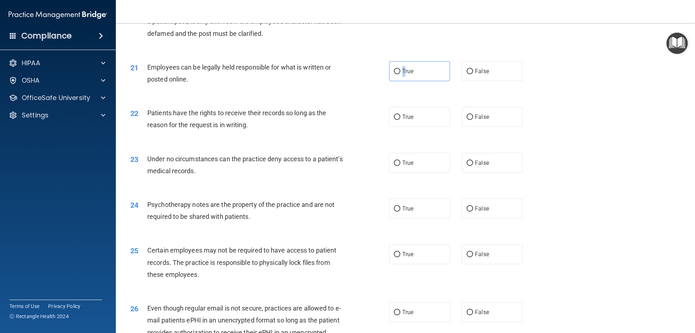
scroll to position [1123, 0]
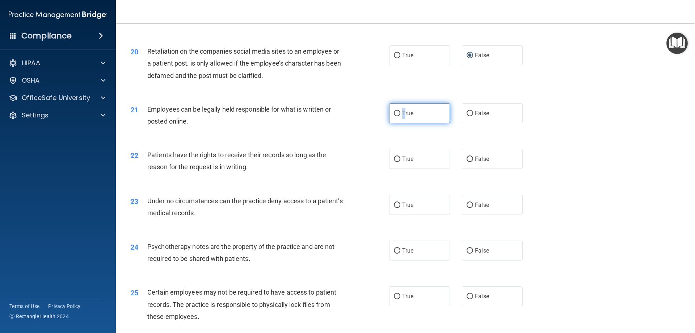
click at [394, 116] on input "True" at bounding box center [397, 113] width 7 height 5
radio input "true"
click at [467, 162] on input "False" at bounding box center [470, 158] width 7 height 5
radio input "true"
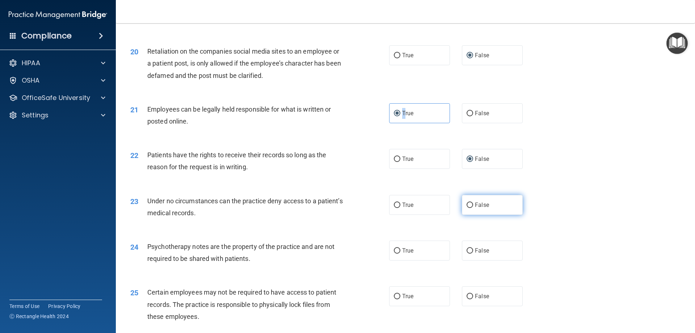
click at [467, 208] on input "False" at bounding box center [470, 204] width 7 height 5
radio input "true"
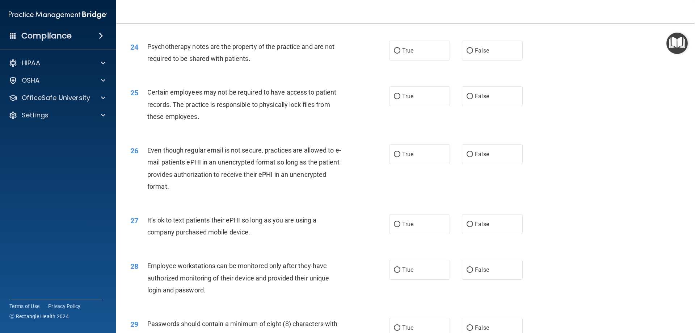
scroll to position [1340, 0]
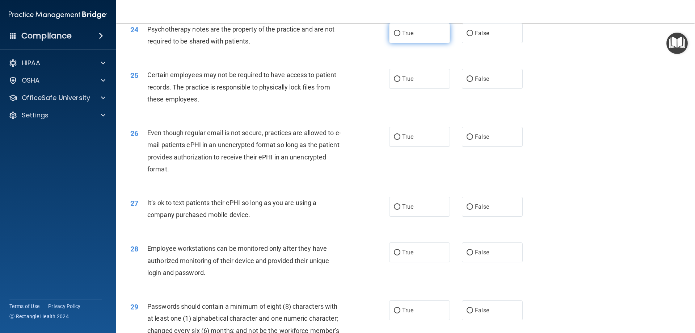
click at [394, 36] on input "True" at bounding box center [397, 33] width 7 height 5
radio input "true"
click at [399, 89] on label "True" at bounding box center [419, 79] width 61 height 20
click at [399, 82] on input "True" at bounding box center [397, 78] width 7 height 5
radio input "true"
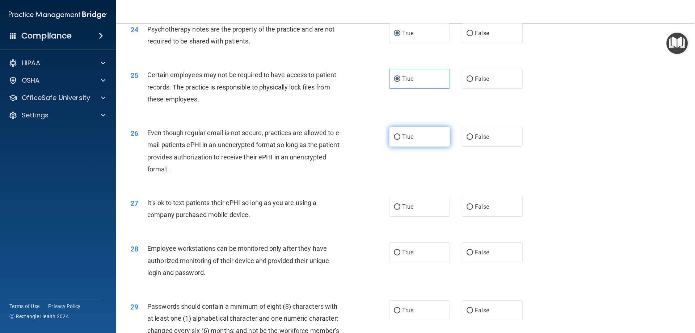
click at [398, 140] on input "True" at bounding box center [397, 136] width 7 height 5
radio input "true"
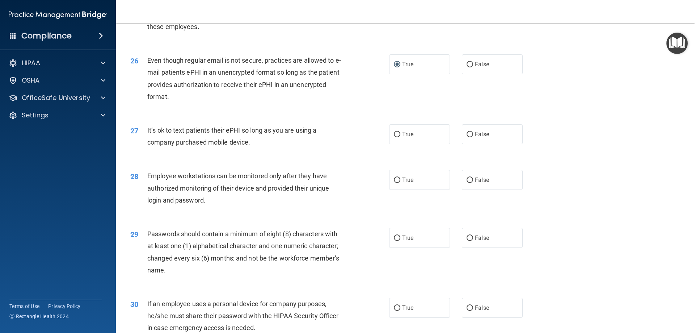
scroll to position [1448, 0]
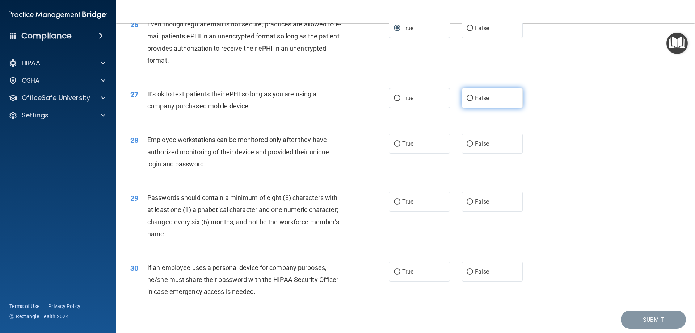
click at [467, 101] on input "False" at bounding box center [470, 98] width 7 height 5
radio input "true"
click at [467, 147] on input "False" at bounding box center [470, 143] width 7 height 5
radio input "true"
click at [395, 205] on input "True" at bounding box center [397, 201] width 7 height 5
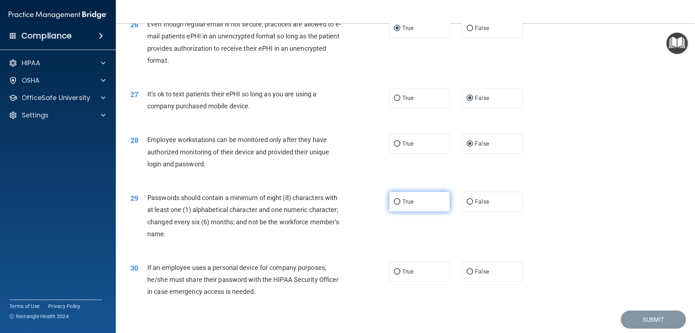
radio input "true"
click at [468, 274] on input "False" at bounding box center [470, 271] width 7 height 5
radio input "true"
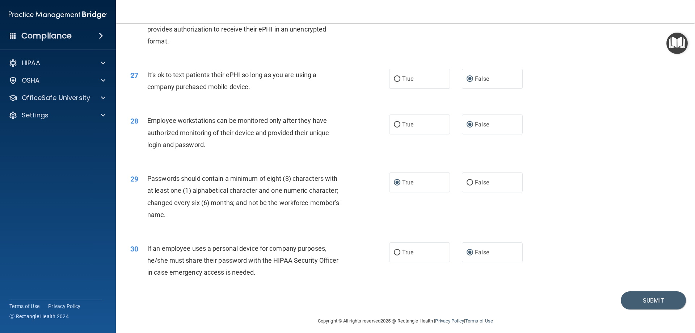
scroll to position [1485, 0]
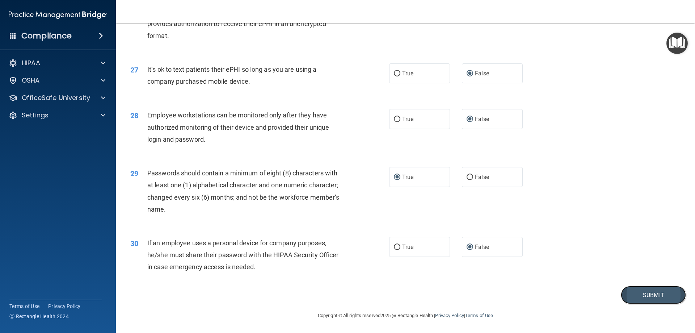
click at [634, 294] on button "Submit" at bounding box center [653, 295] width 65 height 18
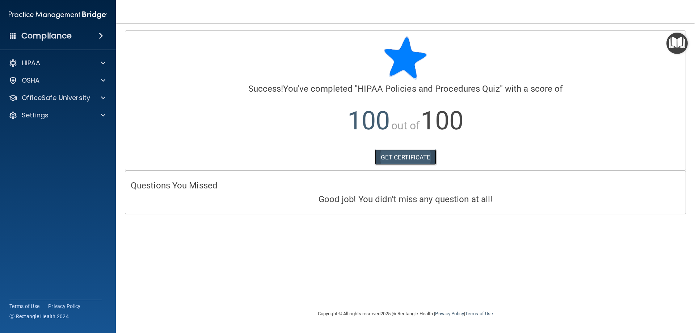
click at [400, 159] on link "GET CERTIFICATE" at bounding box center [406, 157] width 62 height 16
